Goal: Information Seeking & Learning: Get advice/opinions

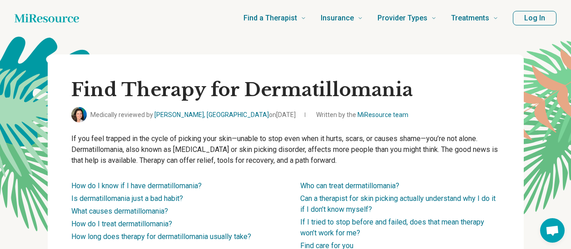
scroll to position [1976, 0]
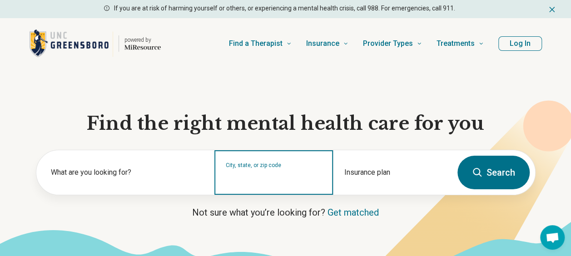
click at [288, 183] on div "City, state, or zip code" at bounding box center [273, 172] width 118 height 44
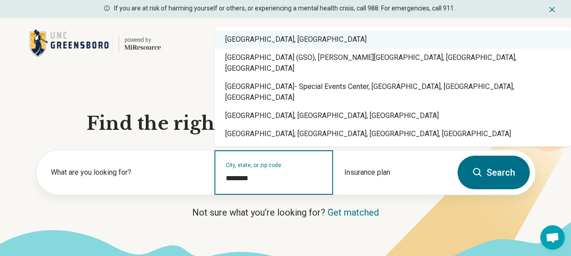
click at [251, 49] on div "[GEOGRAPHIC_DATA], [GEOGRAPHIC_DATA]" at bounding box center [392, 39] width 356 height 18
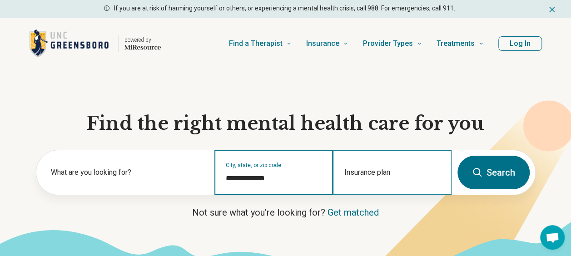
type input "**********"
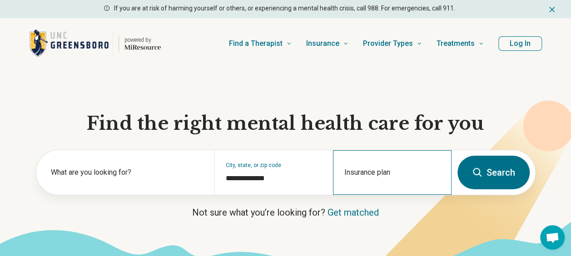
click at [382, 187] on div "Insurance plan" at bounding box center [392, 172] width 118 height 44
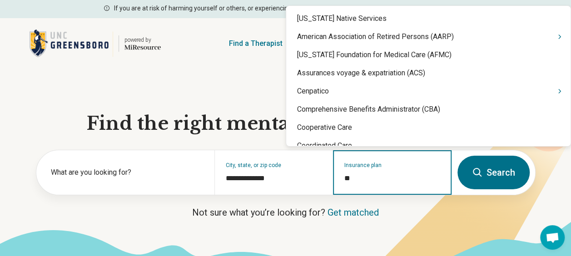
type input "*"
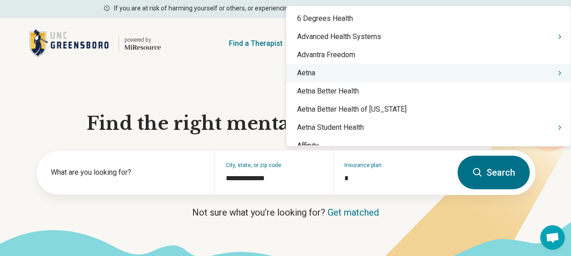
click at [313, 74] on div "Aetna" at bounding box center [428, 73] width 284 height 18
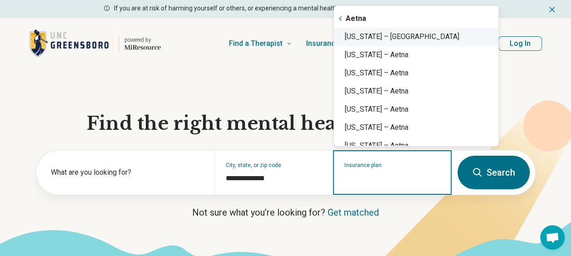
click at [394, 28] on div "North Carolina – Aetna" at bounding box center [416, 37] width 164 height 18
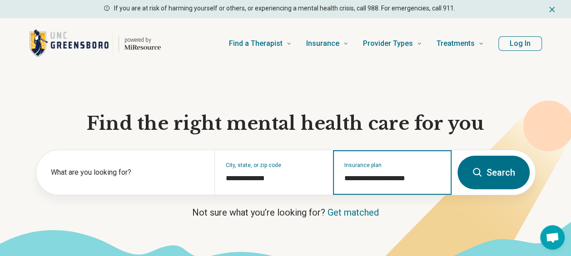
type input "**********"
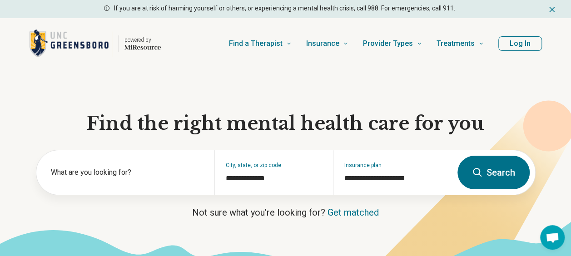
click at [448, 242] on icon at bounding box center [285, 250] width 571 height 58
click at [501, 164] on button "Search" at bounding box center [493, 173] width 72 height 34
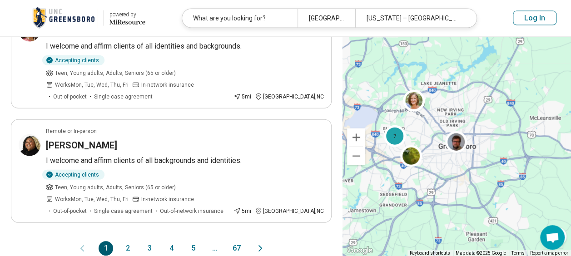
scroll to position [998, 0]
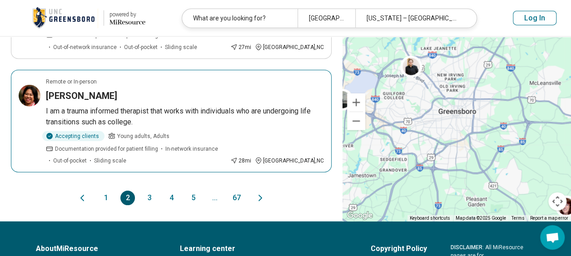
scroll to position [1079, 0]
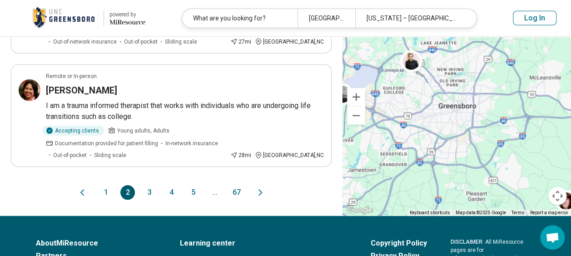
click at [148, 185] on button "3" at bounding box center [149, 192] width 15 height 15
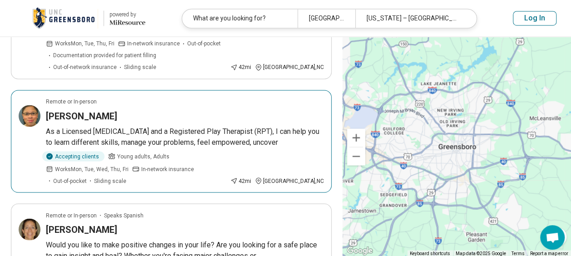
scroll to position [739, 0]
